Goal: Information Seeking & Learning: Compare options

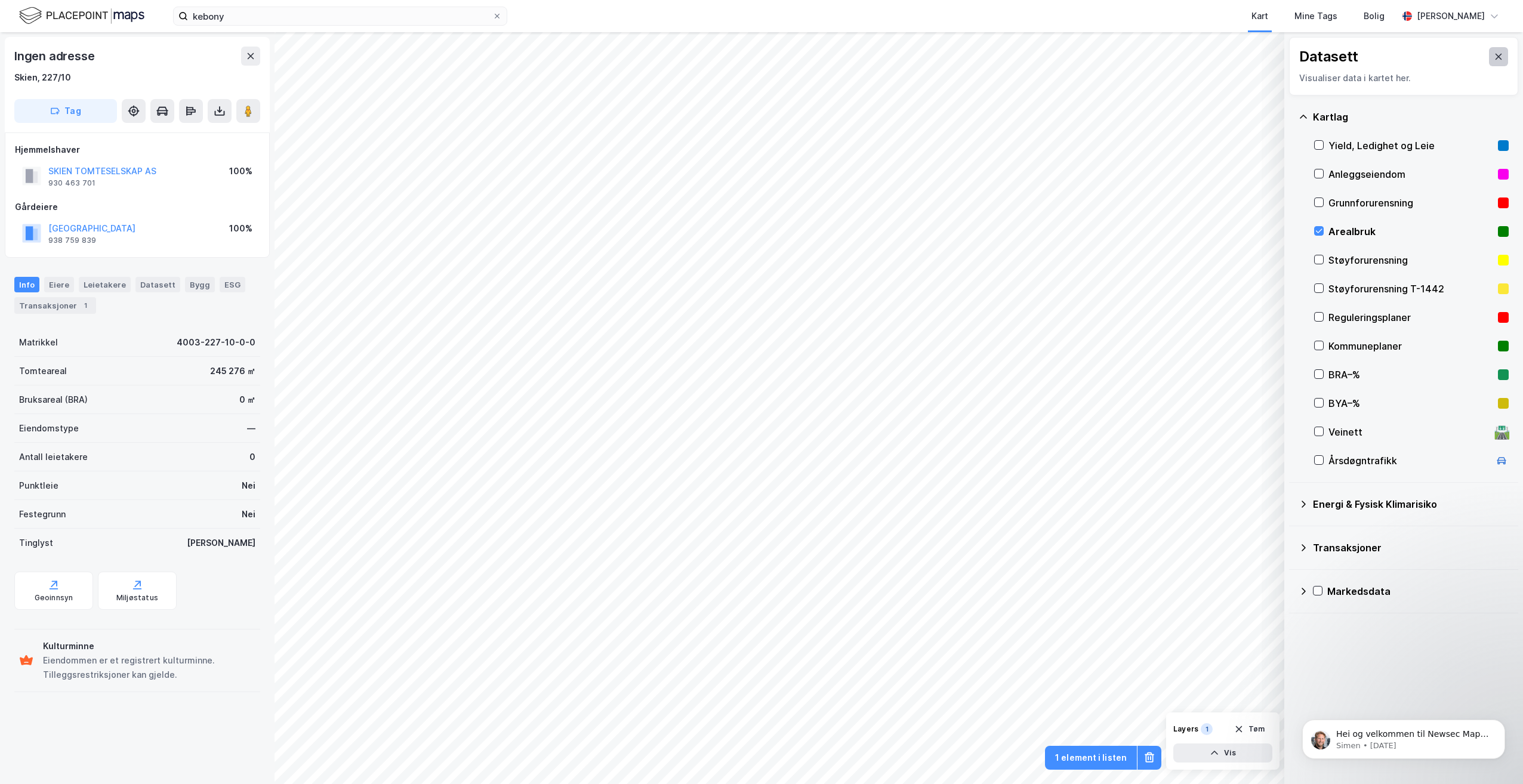
click at [1495, 56] on button at bounding box center [1499, 57] width 19 height 19
